Goal: Task Accomplishment & Management: Manage account settings

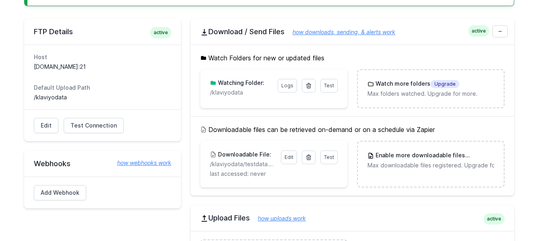
scroll to position [197, 0]
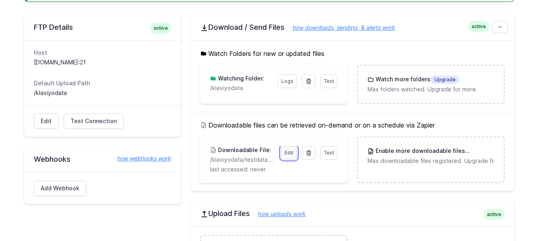
click at [294, 153] on link "Edit" at bounding box center [289, 153] width 16 height 14
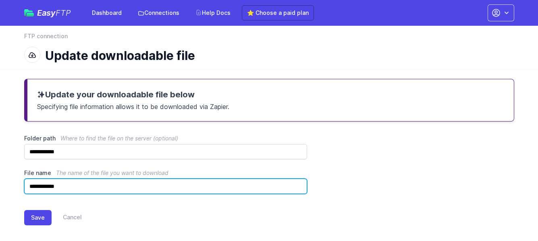
click at [80, 186] on input "**********" at bounding box center [165, 186] width 283 height 15
type input "*"
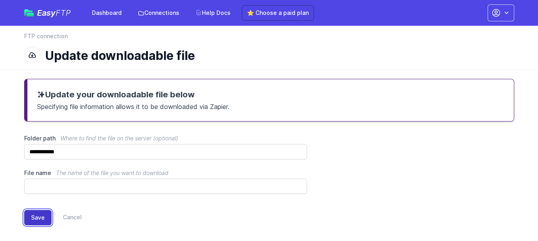
click at [37, 220] on button "Save" at bounding box center [37, 217] width 27 height 15
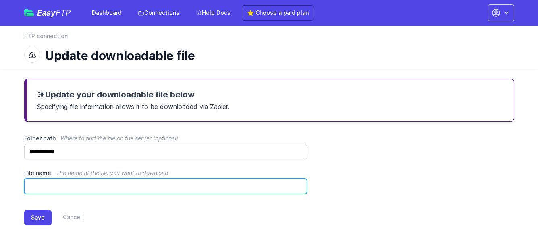
click at [92, 188] on input "File name The name of the file you want to download" at bounding box center [165, 186] width 283 height 15
click at [54, 186] on input "File name The name of the file you want to download" at bounding box center [165, 186] width 283 height 15
type input "*****"
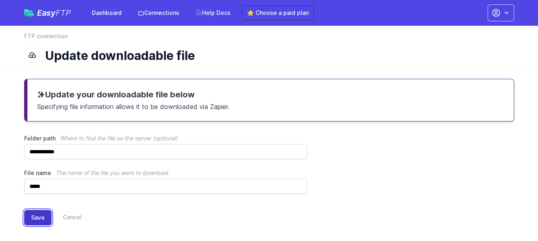
click at [40, 218] on button "Save" at bounding box center [37, 217] width 27 height 15
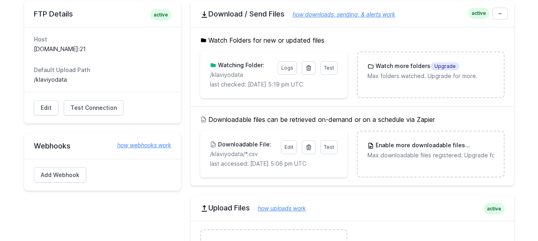
scroll to position [201, 0]
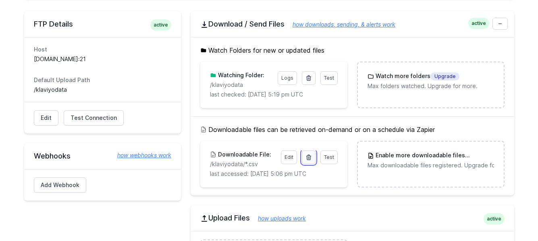
click at [309, 155] on icon at bounding box center [309, 157] width 4 height 5
